Goal: Find specific page/section: Find specific page/section

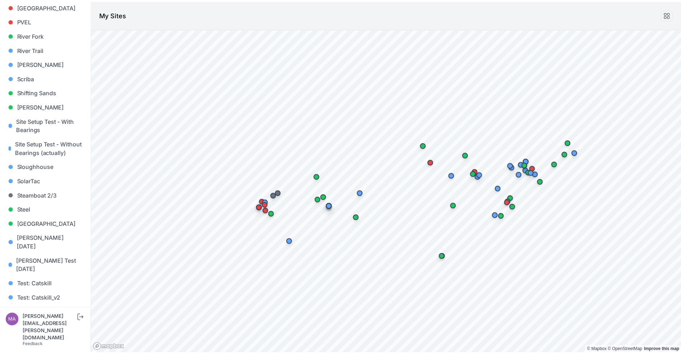
scroll to position [665, 0]
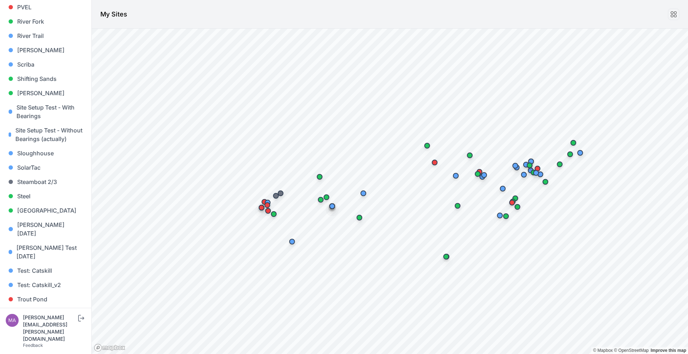
click at [59, 321] on link "Whitetail" at bounding box center [46, 328] width 80 height 14
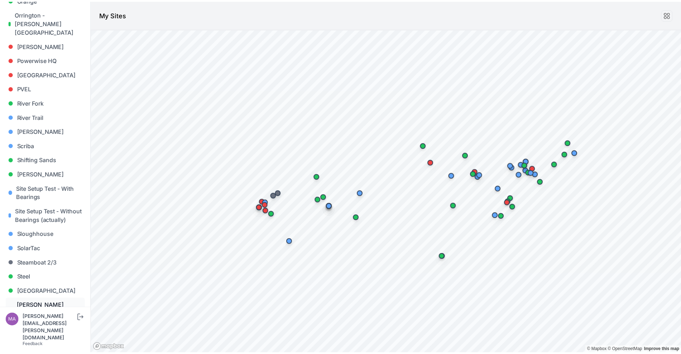
scroll to position [665, 0]
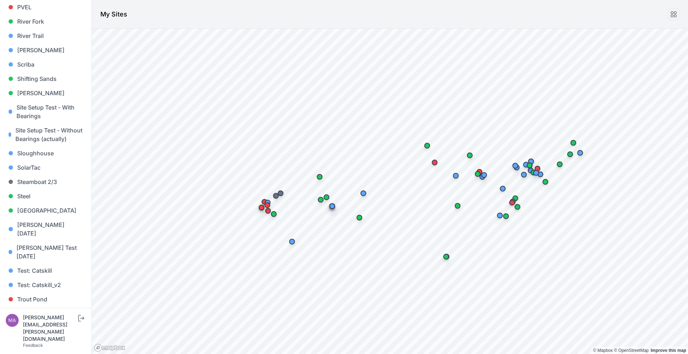
click at [49, 321] on link "Whitetail" at bounding box center [46, 328] width 80 height 14
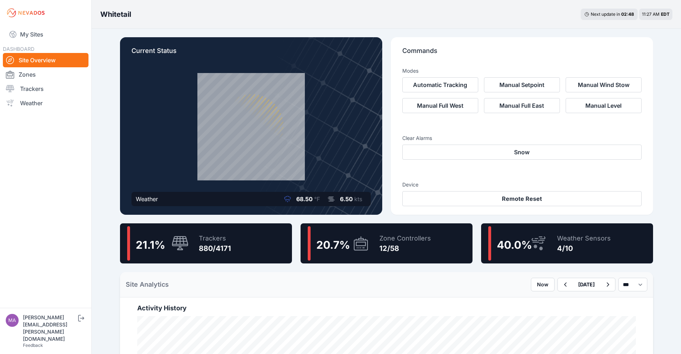
click at [425, 248] on div "12/58" at bounding box center [406, 249] width 52 height 10
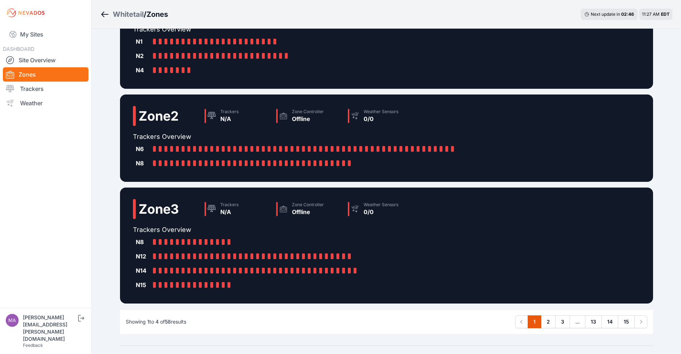
scroll to position [188, 0]
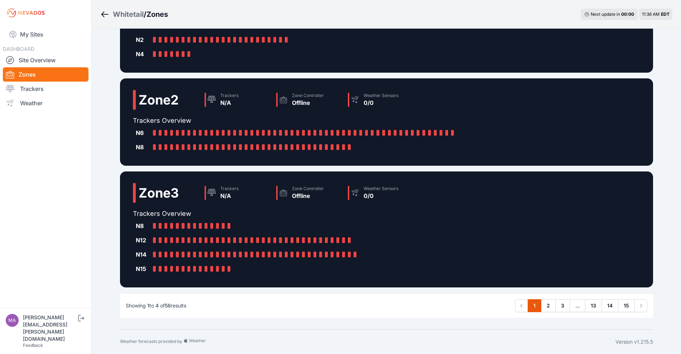
click at [118, 8] on ol "Whitetail / Zones" at bounding box center [134, 14] width 68 height 19
click at [123, 12] on div "Whitetail" at bounding box center [128, 14] width 31 height 10
